Goal: Find contact information: Find contact information

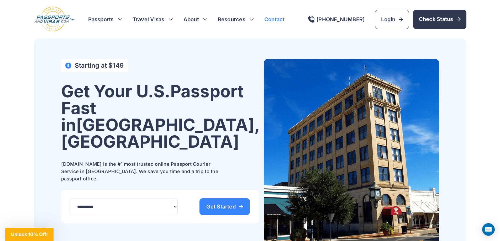
click at [276, 18] on link "Contact" at bounding box center [274, 19] width 20 height 7
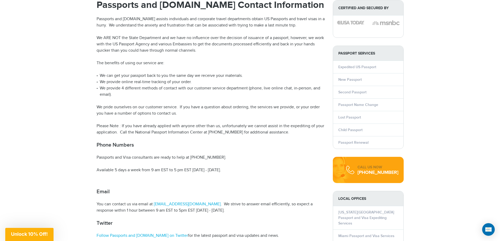
scroll to position [26, 0]
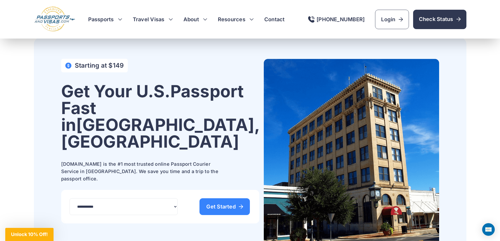
scroll to position [131, 0]
